Goal: Information Seeking & Learning: Learn about a topic

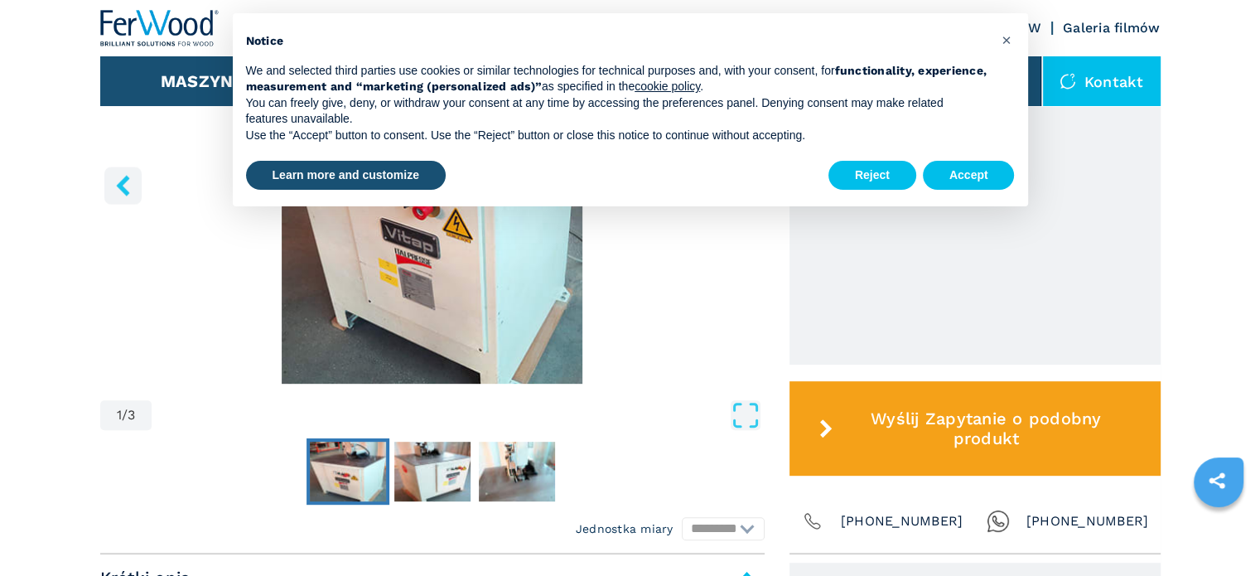
scroll to position [663, 0]
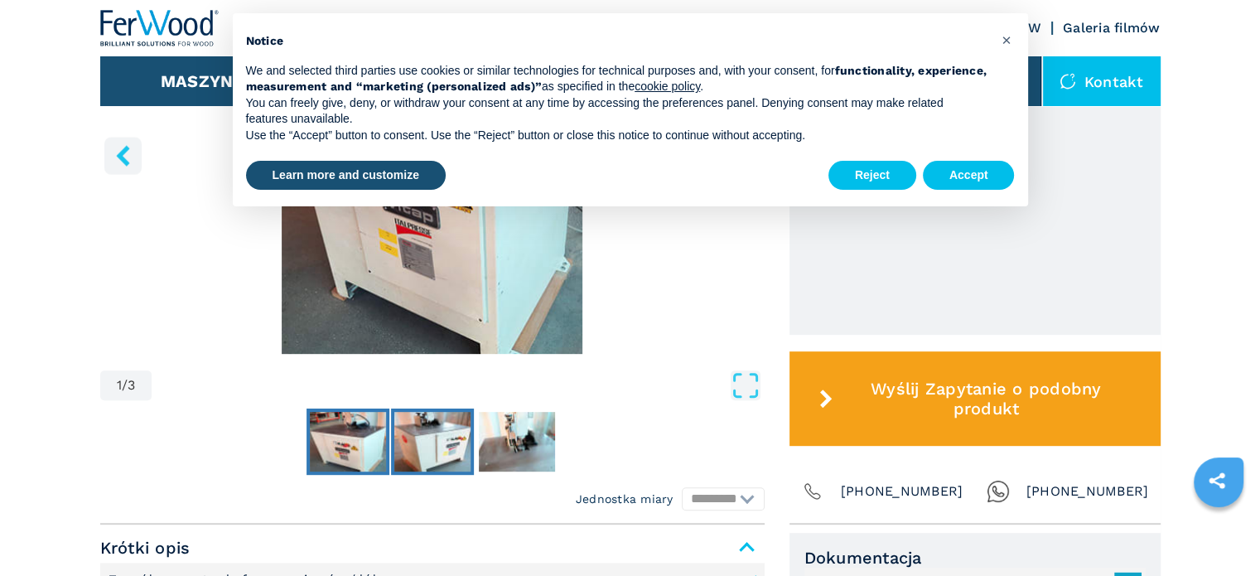
click at [433, 438] on img "Go to Slide 2" at bounding box center [432, 442] width 76 height 60
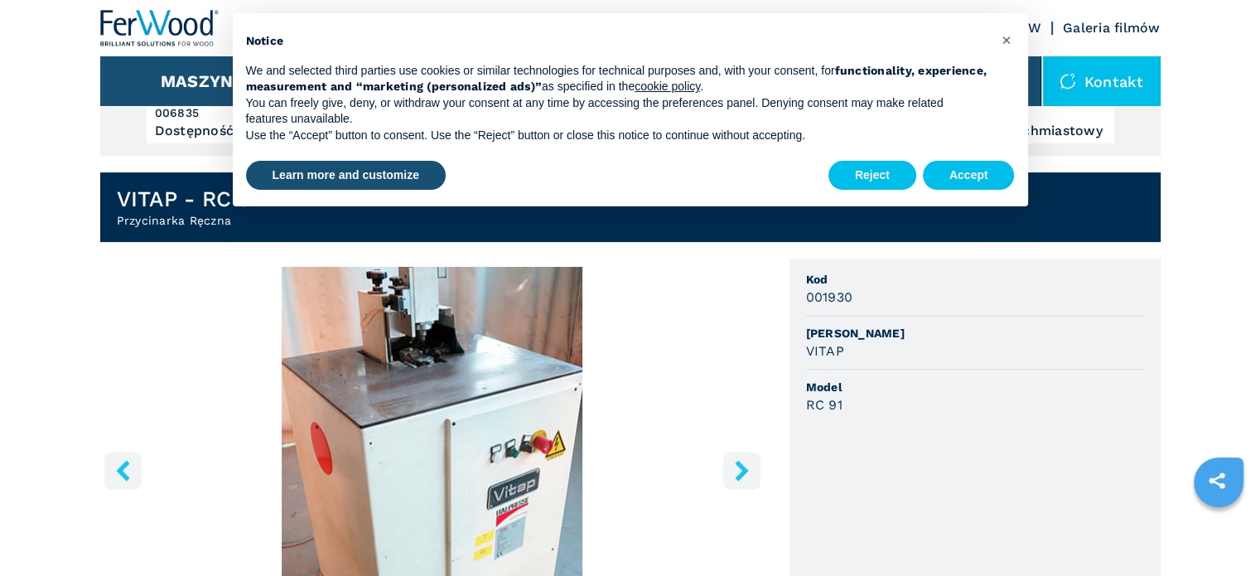
scroll to position [331, 0]
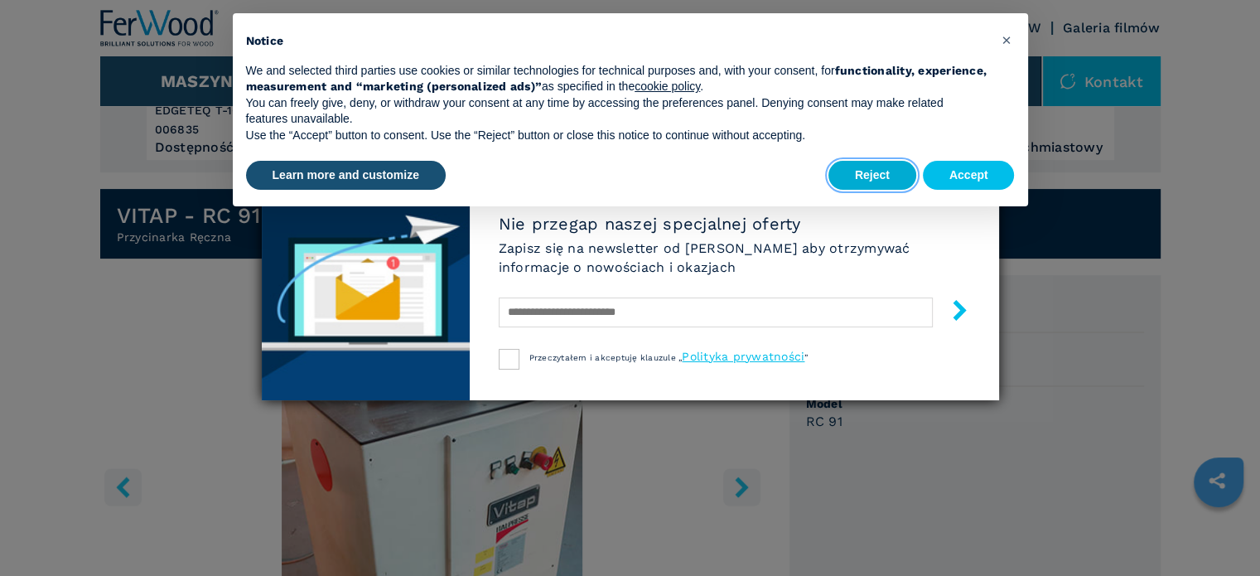
click at [872, 175] on button "Reject" at bounding box center [873, 176] width 88 height 30
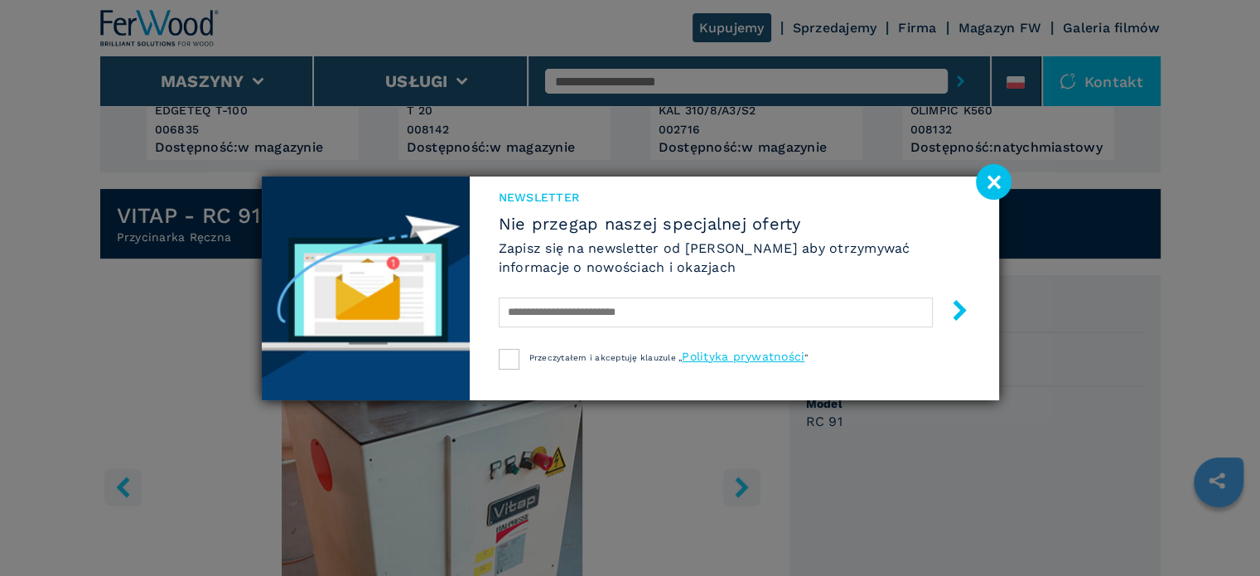
click at [994, 177] on image at bounding box center [994, 182] width 36 height 36
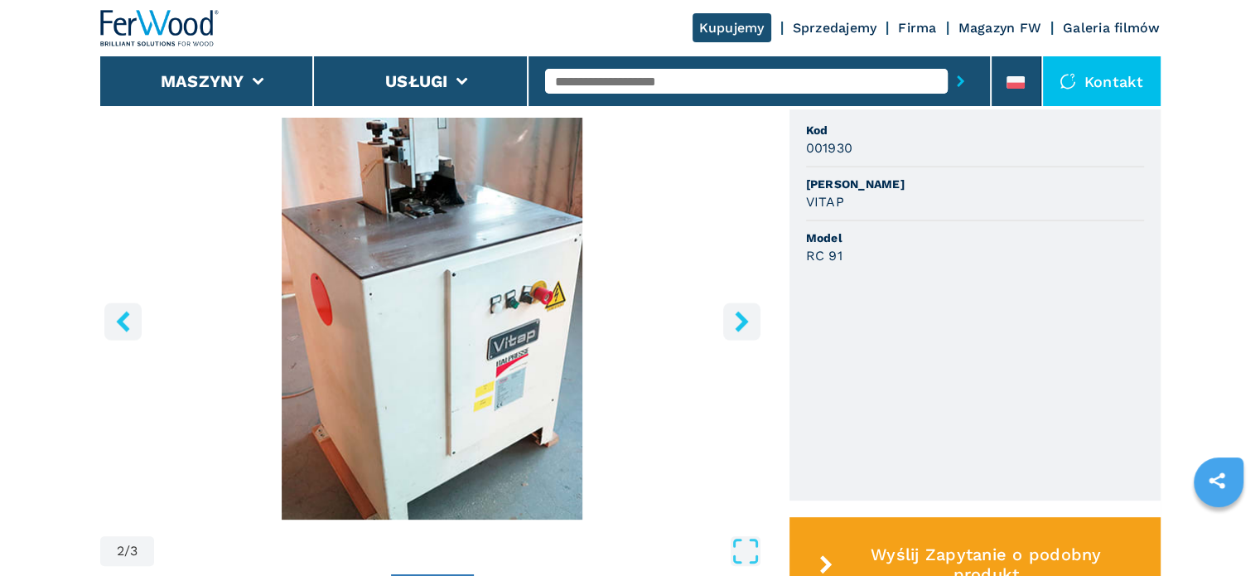
scroll to position [497, 0]
click at [756, 563] on icon "Open Fullscreen" at bounding box center [746, 551] width 30 height 30
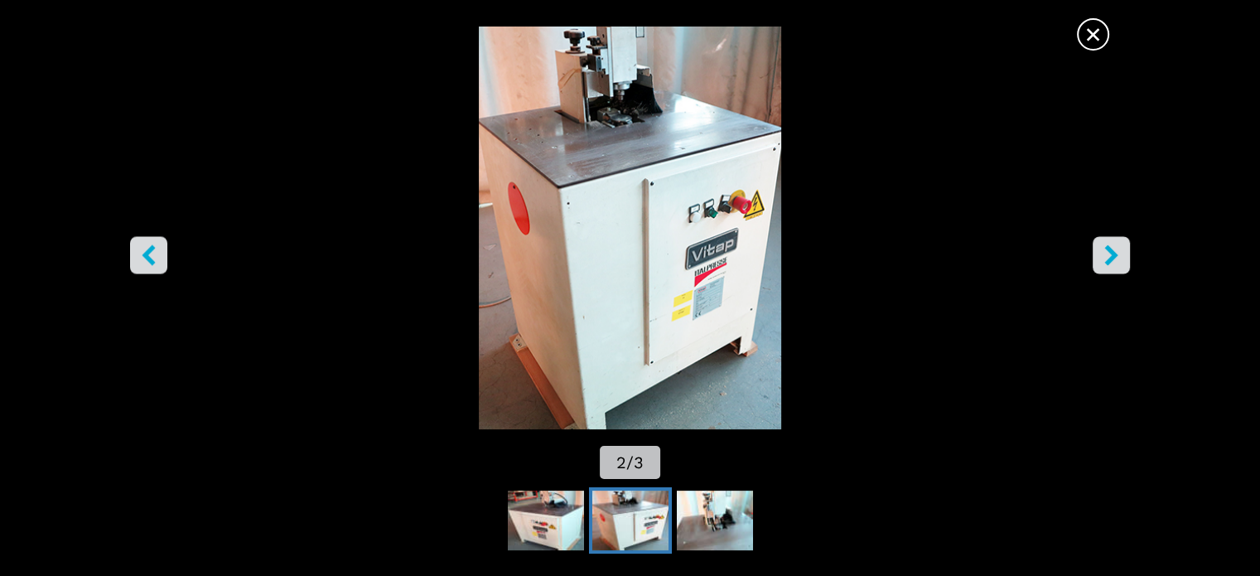
click at [1117, 251] on icon "right-button" at bounding box center [1111, 254] width 21 height 21
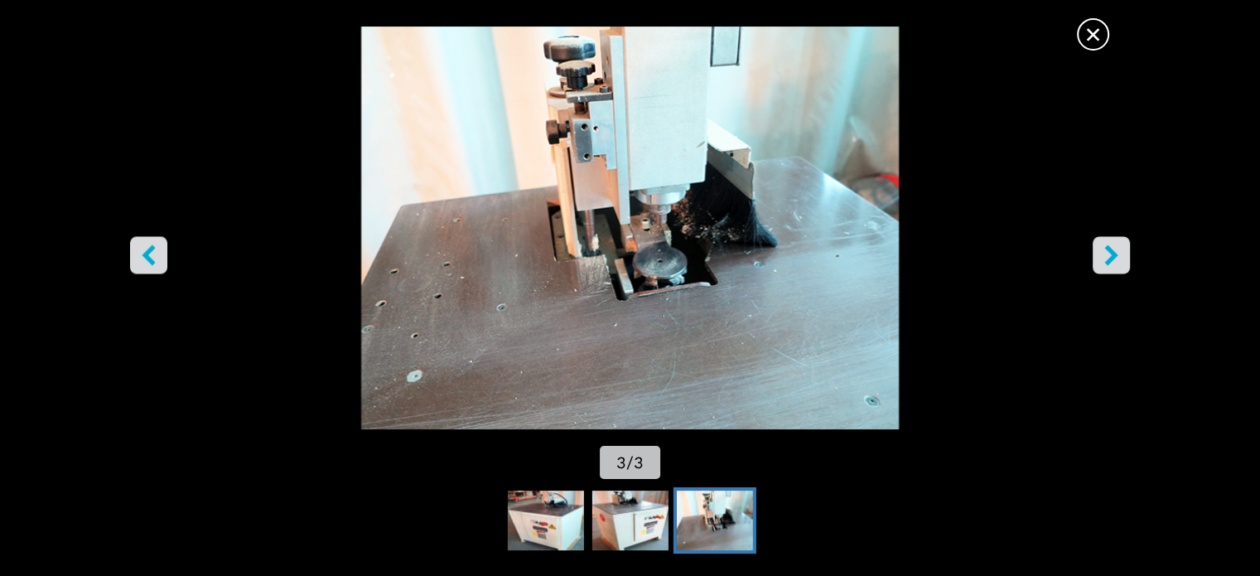
click at [1115, 249] on icon "right-button" at bounding box center [1111, 254] width 21 height 21
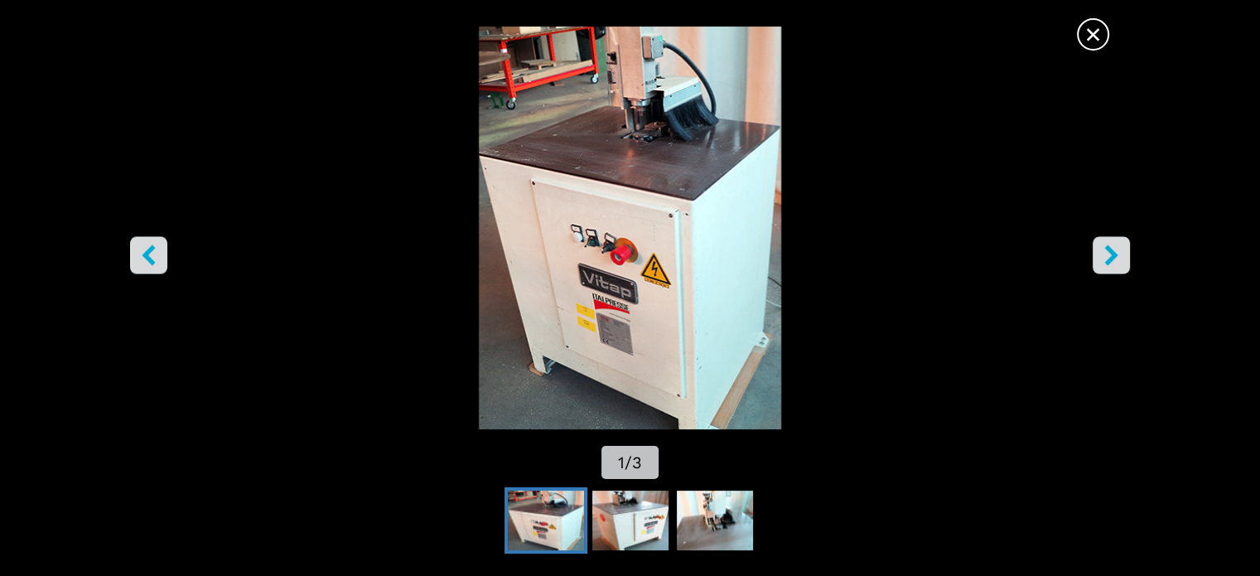
click at [1115, 249] on icon "right-button" at bounding box center [1111, 254] width 21 height 21
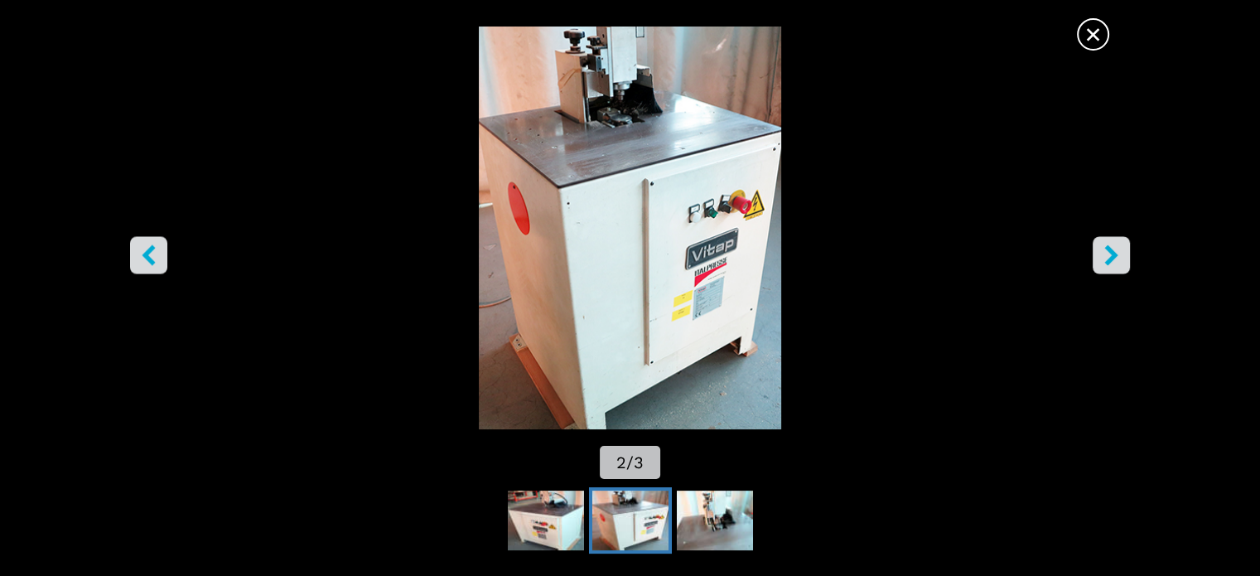
click at [1119, 249] on icon "right-button" at bounding box center [1111, 254] width 21 height 21
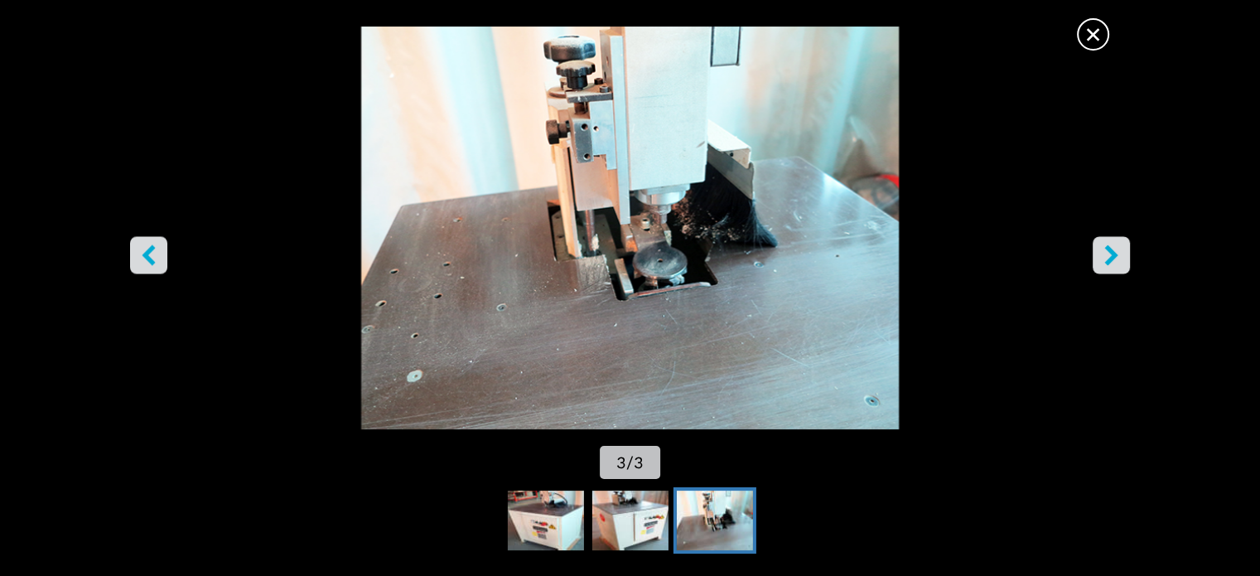
click at [1124, 254] on button "right-button" at bounding box center [1111, 254] width 37 height 37
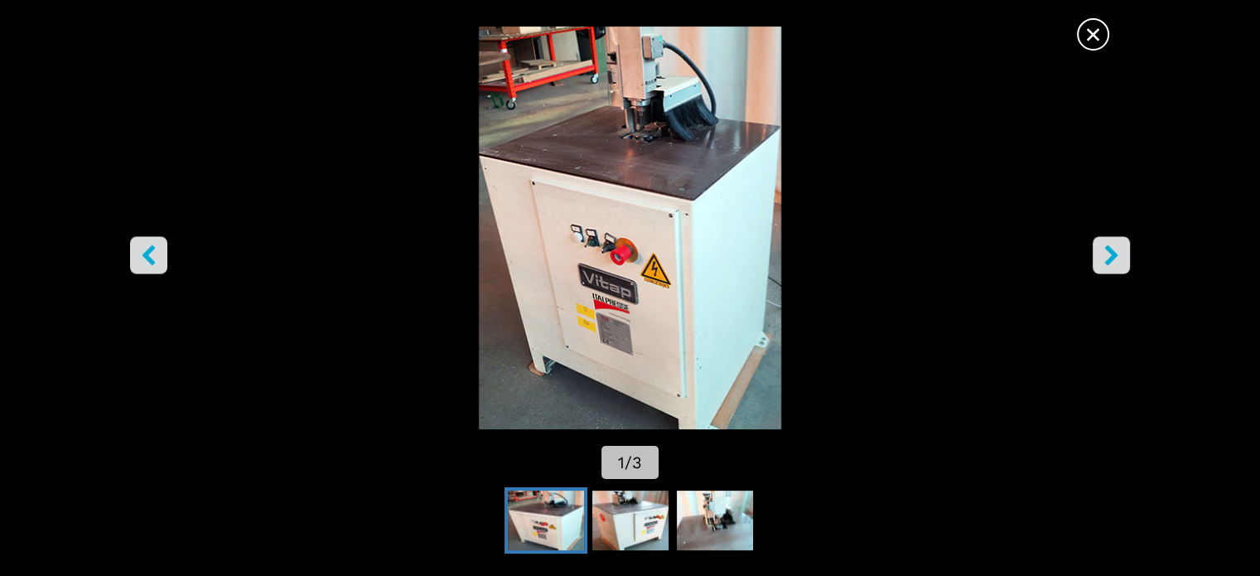
click at [1125, 257] on button "right-button" at bounding box center [1111, 254] width 37 height 37
